Goal: Find specific page/section: Find specific page/section

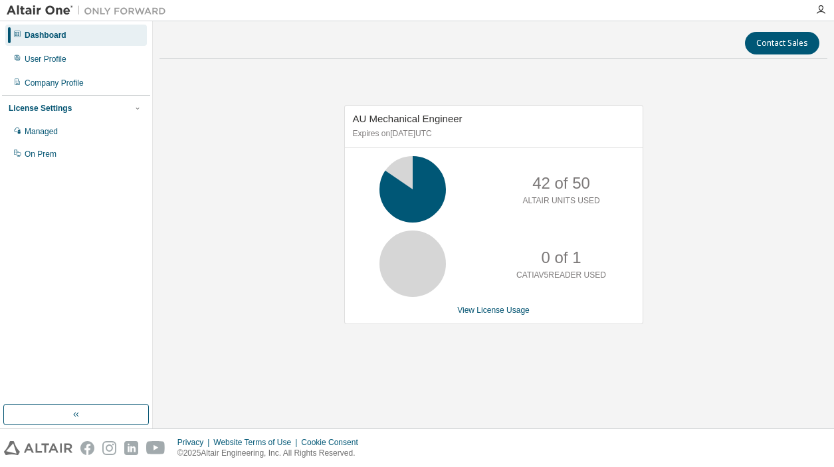
drag, startPoint x: 558, startPoint y: 196, endPoint x: 485, endPoint y: 197, distance: 73.1
click at [557, 197] on p "ALTAIR UNITS USED" at bounding box center [560, 200] width 77 height 11
click at [425, 189] on icon at bounding box center [412, 189] width 33 height 33
click at [429, 200] on icon at bounding box center [412, 189] width 33 height 33
click at [486, 311] on link "View License Usage" at bounding box center [493, 310] width 72 height 9
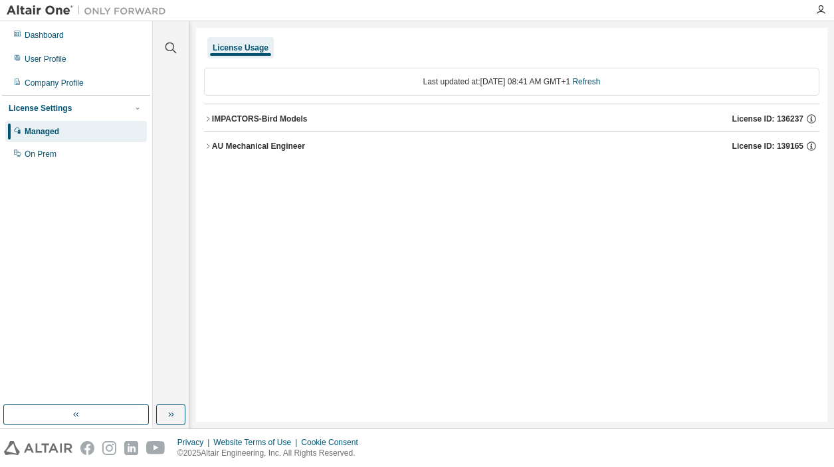
click at [210, 146] on icon "button" at bounding box center [208, 146] width 8 height 8
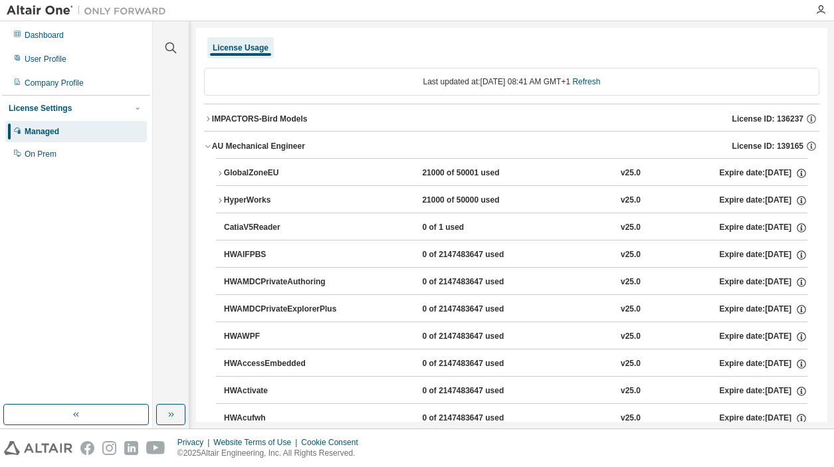
click at [205, 118] on icon "button" at bounding box center [208, 119] width 8 height 8
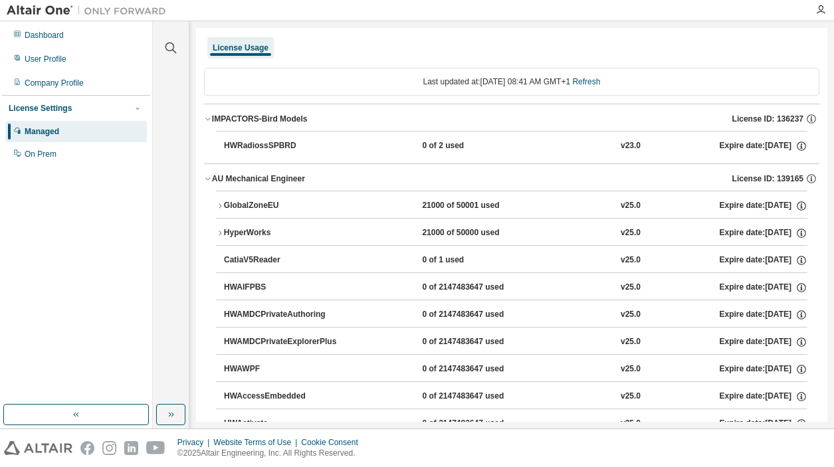
click at [205, 118] on icon "button" at bounding box center [208, 119] width 8 height 8
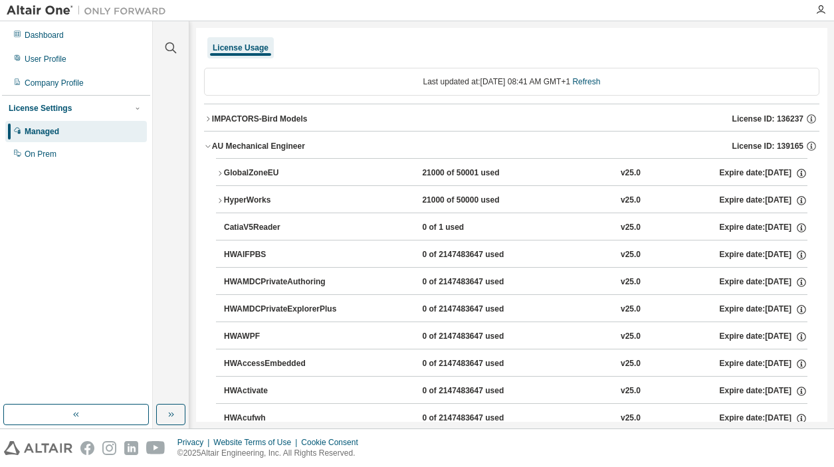
click at [223, 197] on icon "button" at bounding box center [220, 201] width 8 height 8
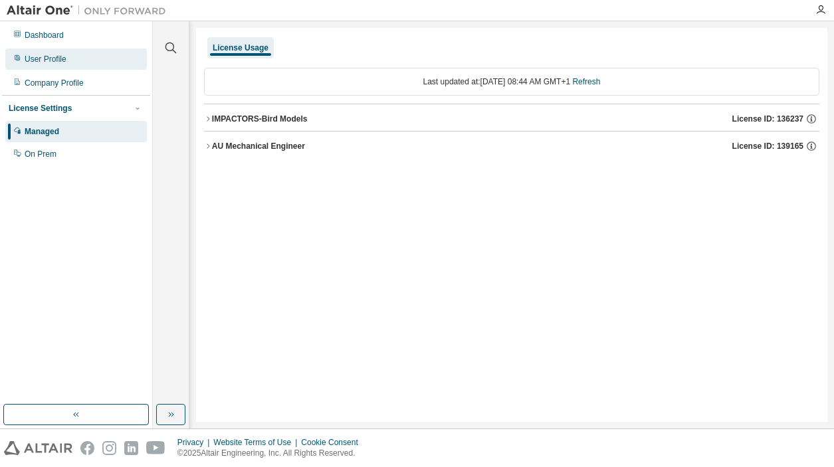
click at [59, 58] on div "User Profile" at bounding box center [46, 59] width 42 height 11
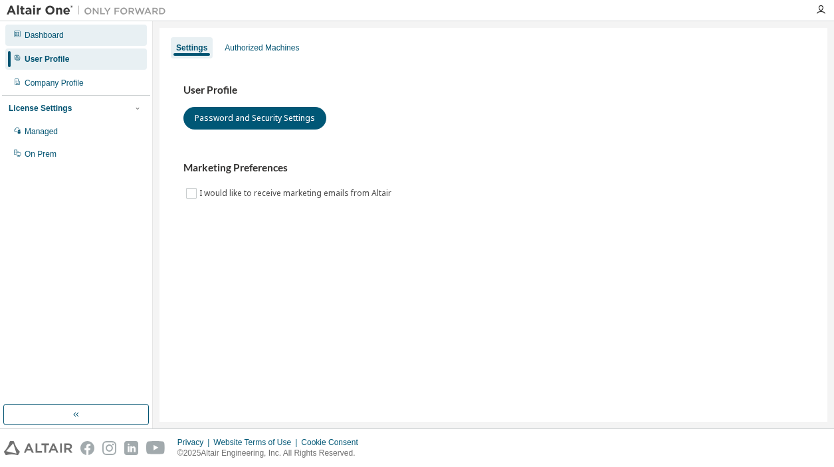
click at [54, 38] on div "Dashboard" at bounding box center [44, 35] width 39 height 11
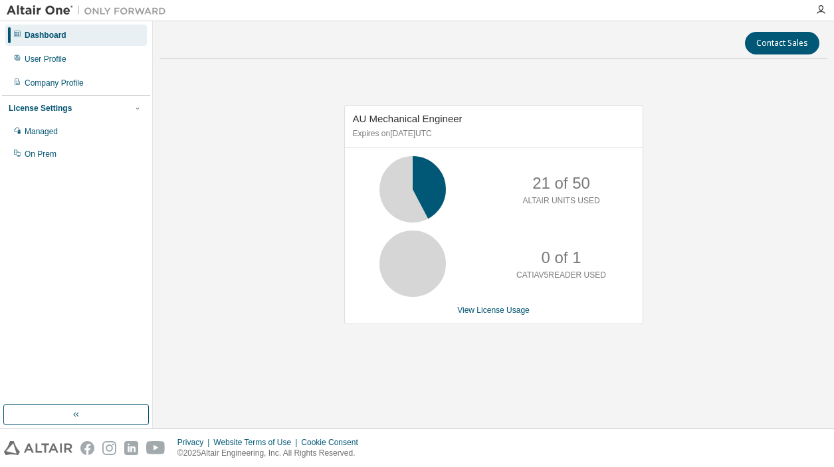
click at [799, 191] on div "AU Mechanical Engineer Expires on January 31, 2026 UTC 21 of 50 ALTAIR UNITS US…" at bounding box center [494, 222] width 668 height 304
